Goal: Task Accomplishment & Management: Use online tool/utility

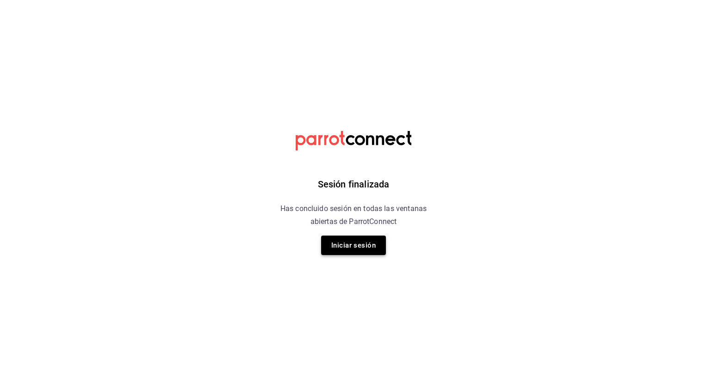
click at [345, 249] on button "Iniciar sesión" at bounding box center [353, 245] width 65 height 19
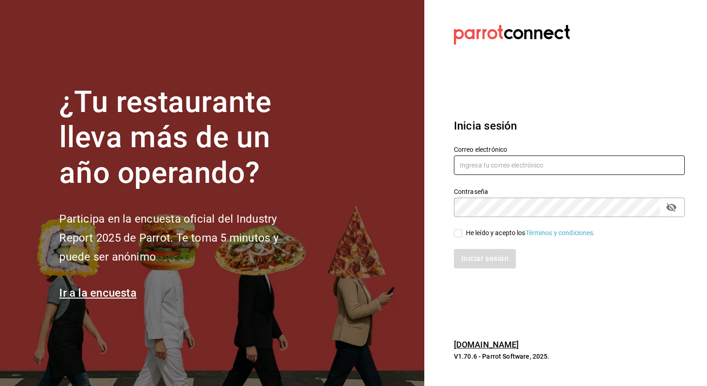
type input "[PERSON_NAME][EMAIL_ADDRESS][PERSON_NAME][DOMAIN_NAME]"
click at [452, 232] on div "He leído y acepto los Términos y condiciones." at bounding box center [564, 227] width 242 height 21
click at [455, 233] on input "He leído y acepto los Términos y condiciones." at bounding box center [458, 233] width 8 height 8
checkbox input "true"
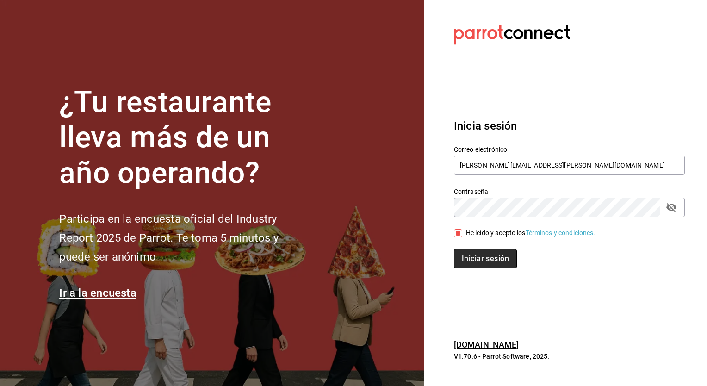
click at [474, 262] on button "Iniciar sesión" at bounding box center [485, 258] width 63 height 19
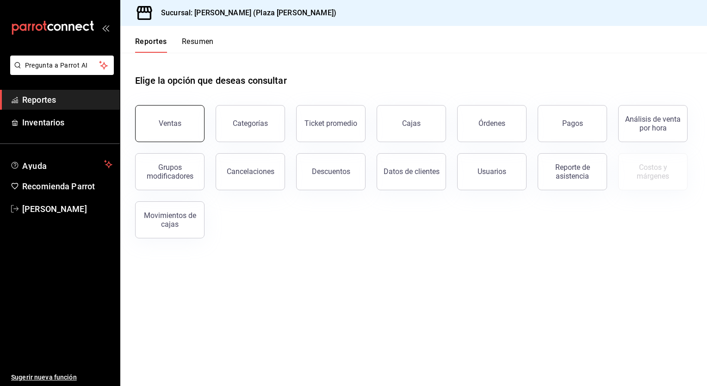
click at [166, 125] on div "Ventas" at bounding box center [170, 123] width 23 height 9
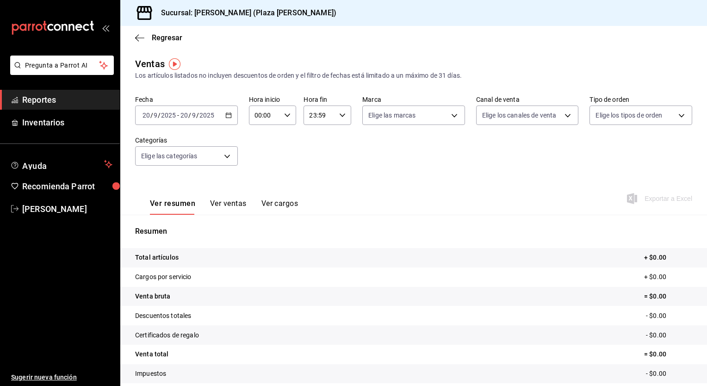
click at [225, 116] on icon "button" at bounding box center [228, 115] width 6 height 6
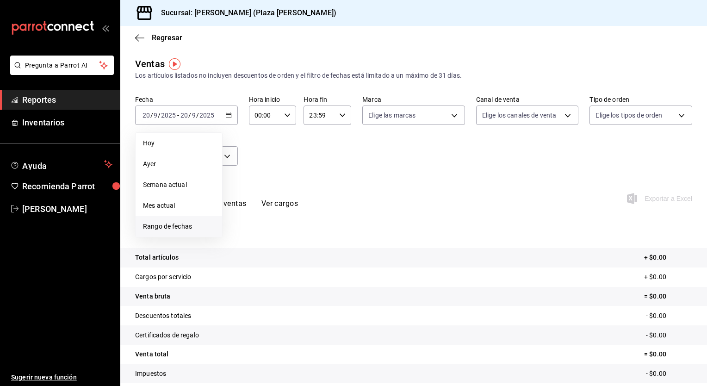
click at [194, 224] on span "Rango de fechas" at bounding box center [179, 227] width 72 height 10
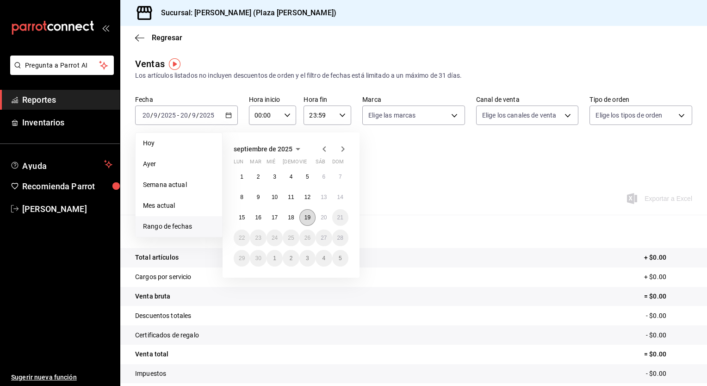
click at [308, 218] on abbr "19" at bounding box center [307, 217] width 6 height 6
click at [319, 217] on button "20" at bounding box center [324, 217] width 16 height 17
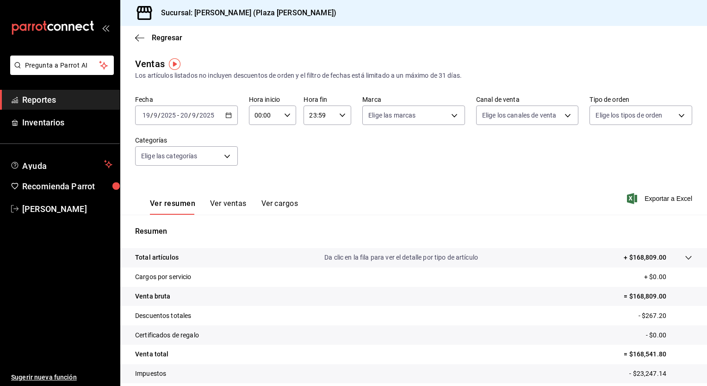
click at [287, 117] on icon "button" at bounding box center [287, 115] width 6 height 6
click at [264, 163] on button "05" at bounding box center [259, 157] width 20 height 19
type input "05:00"
click at [344, 120] on div at bounding box center [353, 193] width 707 height 386
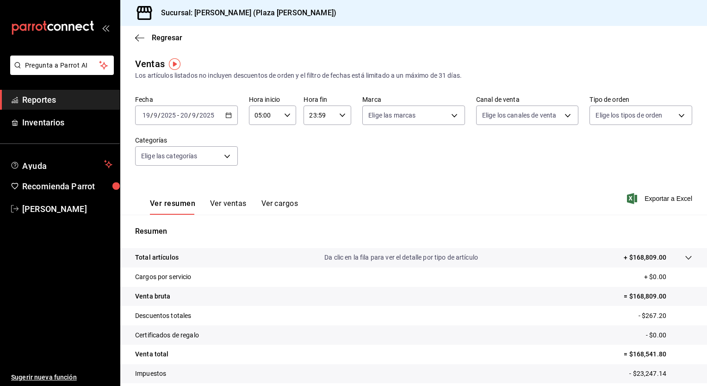
click at [344, 119] on div "23:59 Hora fin" at bounding box center [328, 115] width 48 height 19
click at [319, 179] on button "04" at bounding box center [314, 176] width 20 height 19
type input "04:59"
click at [424, 166] on div at bounding box center [353, 193] width 707 height 386
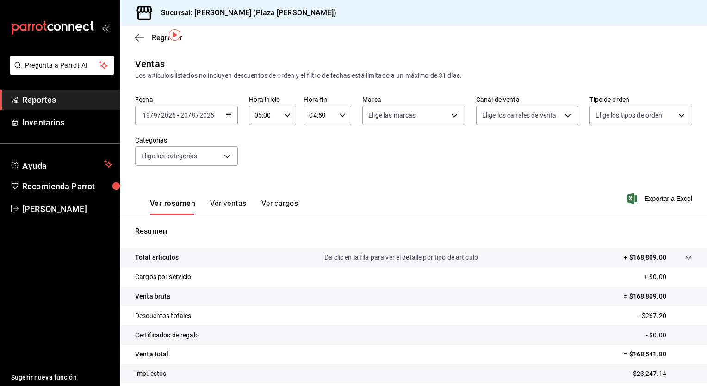
scroll to position [57, 0]
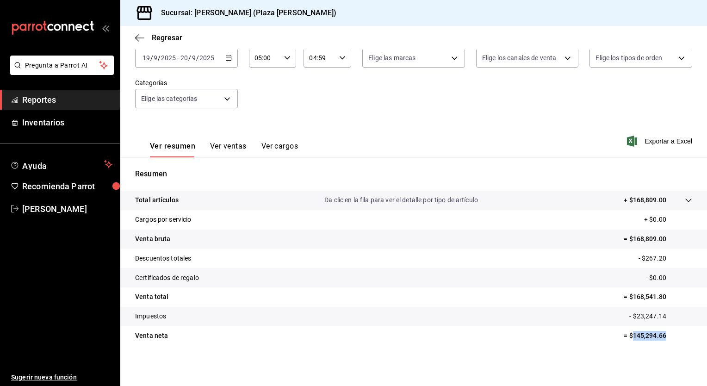
drag, startPoint x: 626, startPoint y: 337, endPoint x: 665, endPoint y: 337, distance: 39.3
click at [665, 337] on p "= $145,294.66" at bounding box center [658, 336] width 68 height 10
drag, startPoint x: 665, startPoint y: 337, endPoint x: 654, endPoint y: 338, distance: 11.1
copy p "145,294.66"
click at [647, 141] on span "Exportar a Excel" at bounding box center [660, 141] width 63 height 11
